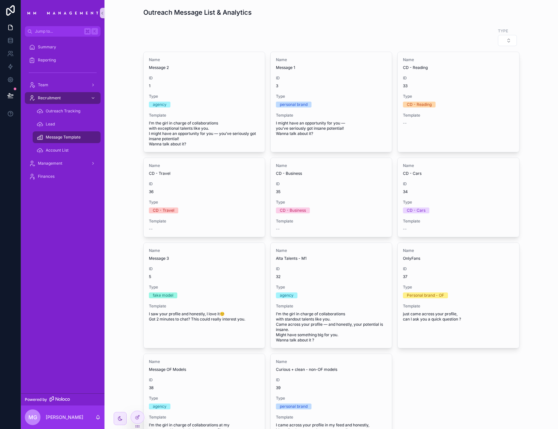
scroll to position [178, 0]
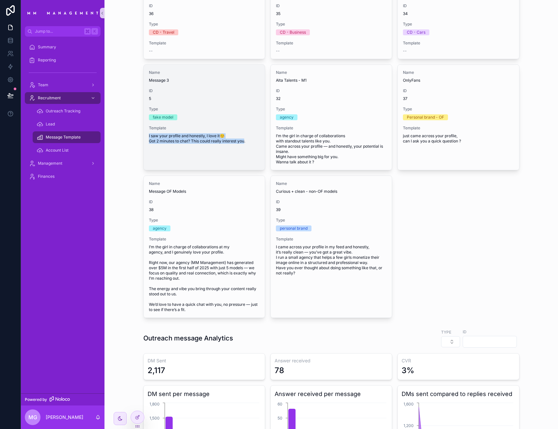
drag, startPoint x: 243, startPoint y: 141, endPoint x: 145, endPoint y: 134, distance: 98.2
click at [145, 134] on div "Name Message 3 ID 5 Type fake model Template I saw your profile and honestly, I…" at bounding box center [204, 107] width 121 height 84
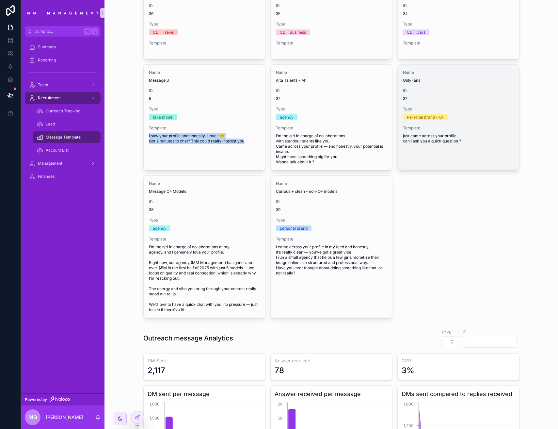
copy span "I saw your profile and honestly, I love it☺️ Got 2 minutes to chat? This could …"
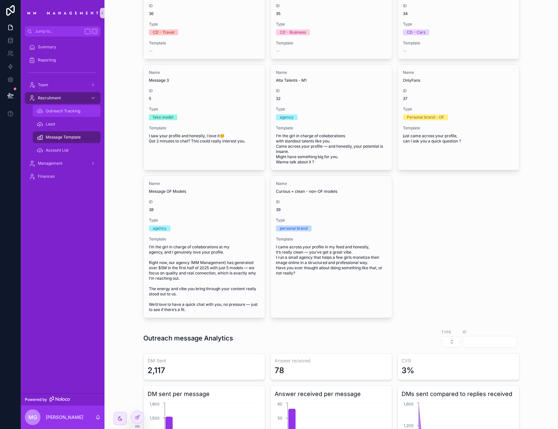
click at [62, 115] on div "Outreach Tracking" at bounding box center [67, 111] width 60 height 10
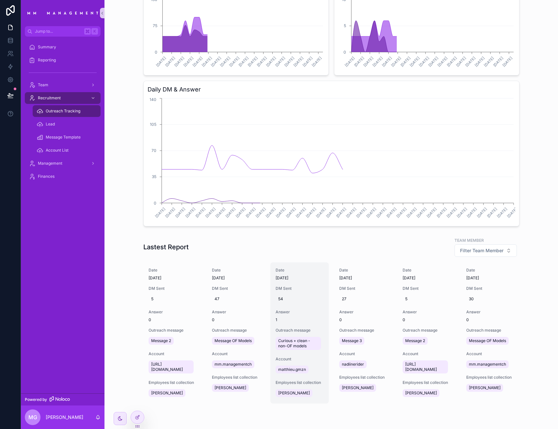
scroll to position [213, 0]
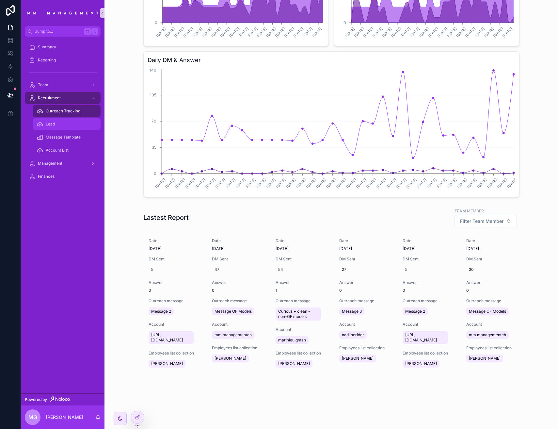
click at [62, 129] on div "Lead" at bounding box center [67, 124] width 60 height 10
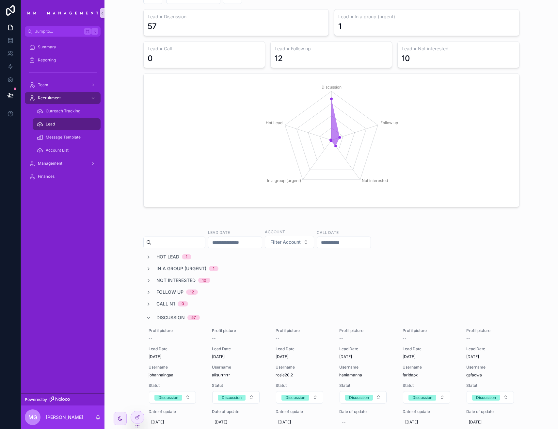
scroll to position [101, 0]
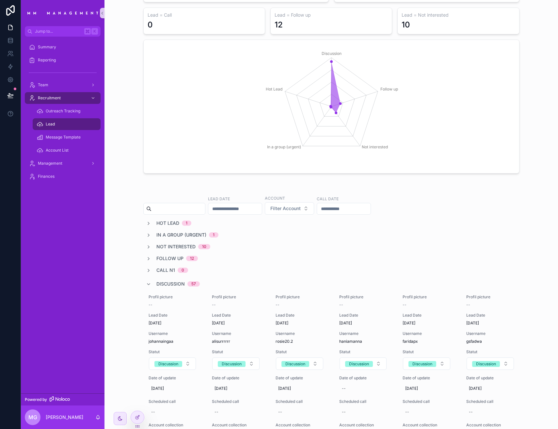
click at [243, 210] on input "scrollable content" at bounding box center [235, 208] width 54 height 9
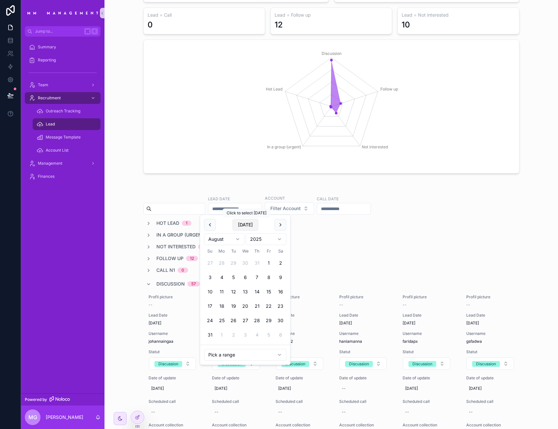
click at [250, 221] on button "[DATE]" at bounding box center [246, 225] width 26 height 12
type input "**********"
click at [322, 206] on button "Filter Account" at bounding box center [297, 208] width 49 height 12
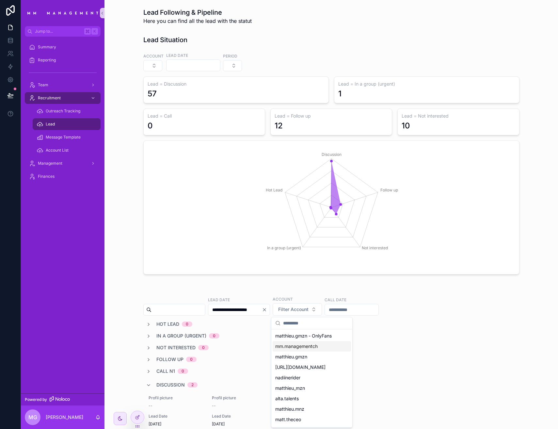
click at [306, 347] on span "mm.managementch" at bounding box center [296, 346] width 42 height 7
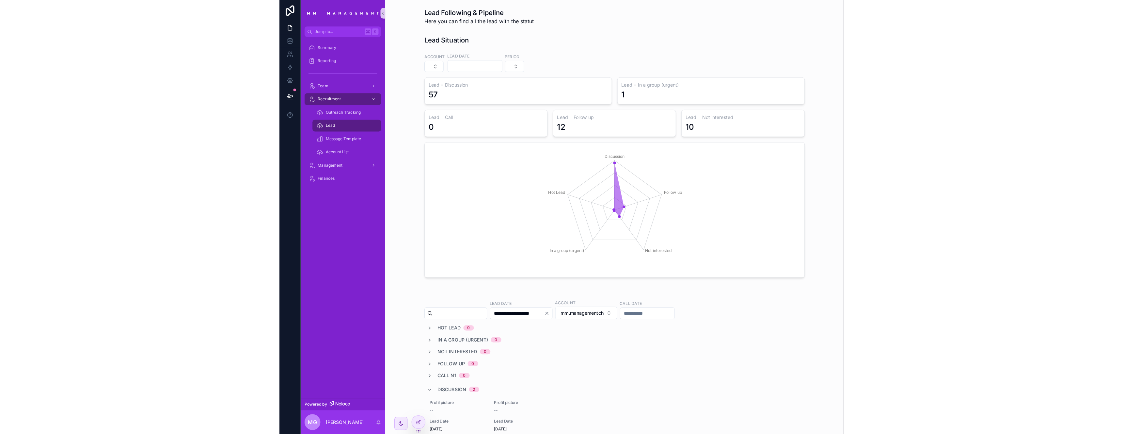
scroll to position [94, 0]
